Goal: Check status: Check status

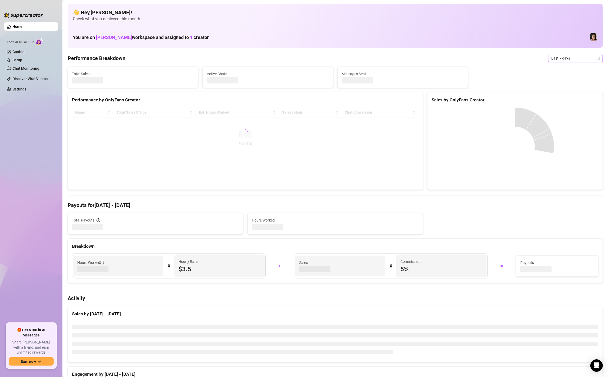
click at [557, 57] on span "Last 7 days" at bounding box center [575, 58] width 48 height 8
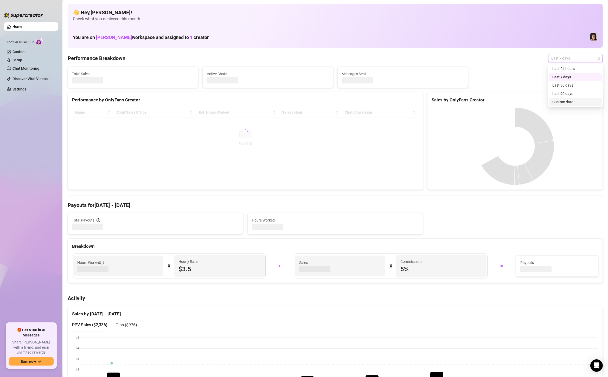
click at [556, 103] on div "Custom date" at bounding box center [575, 102] width 46 height 6
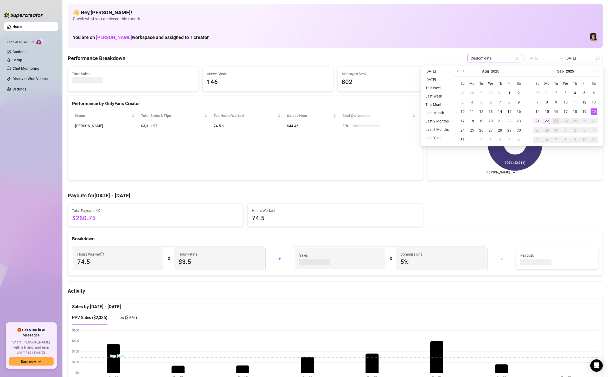
click at [593, 111] on div "20" at bounding box center [593, 111] width 6 height 6
type input "[DATE]"
click at [544, 120] on div "22" at bounding box center [546, 121] width 6 height 6
type input "[DATE]"
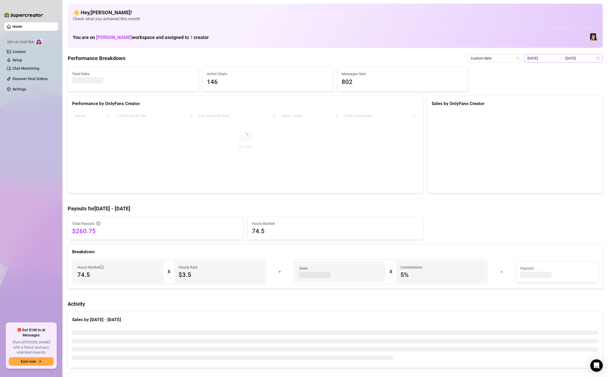
click at [600, 59] on div "[DATE] [DATE]" at bounding box center [563, 58] width 79 height 8
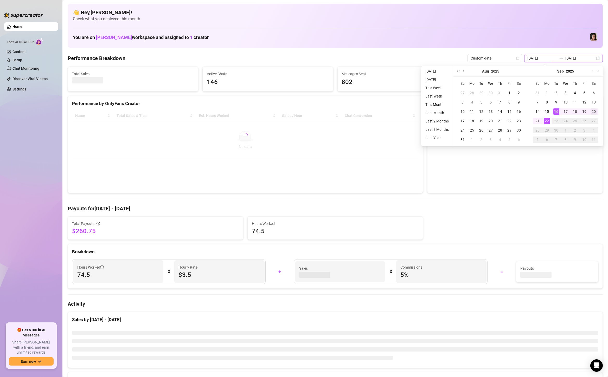
type input "[DATE]"
click at [594, 112] on div "20" at bounding box center [593, 111] width 6 height 6
type input "[DATE]"
click at [549, 121] on div "22" at bounding box center [546, 121] width 6 height 6
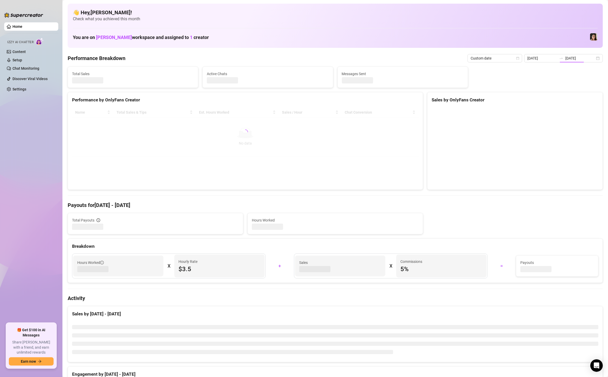
type input "[DATE]"
